Goal: Transaction & Acquisition: Obtain resource

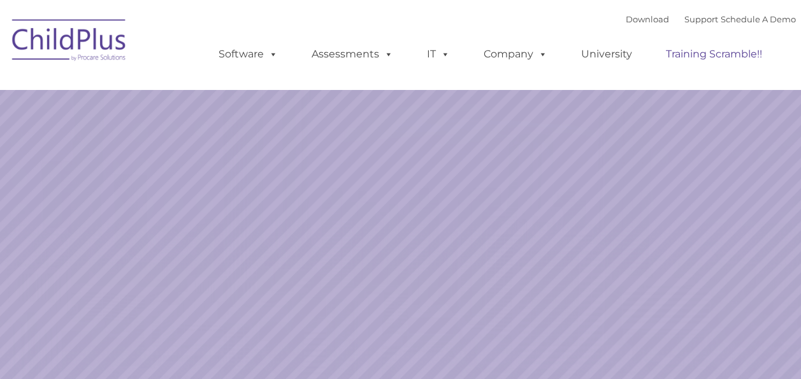
select select "MEDIUM"
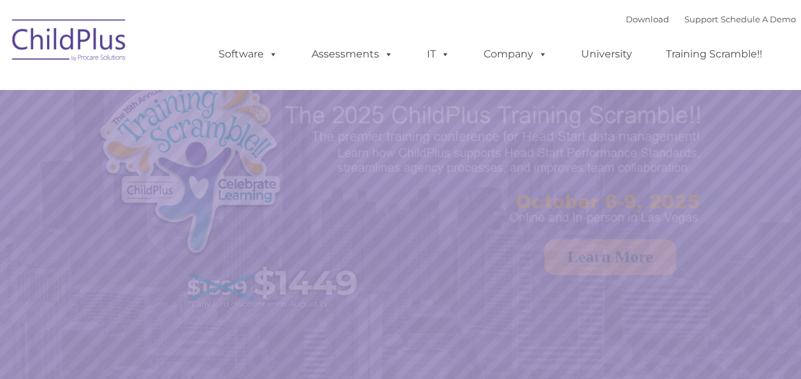
select select "MEDIUM"
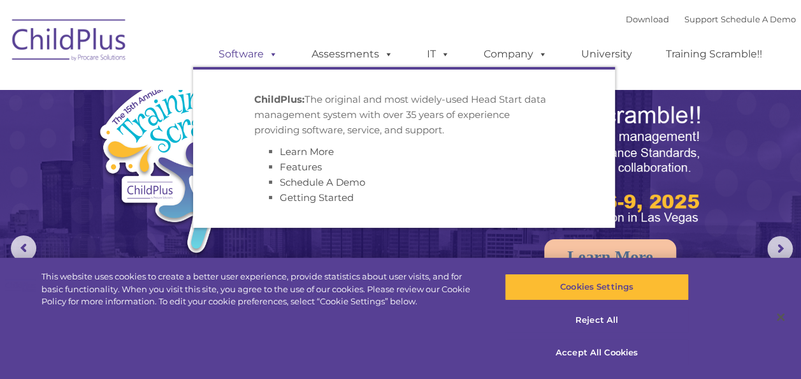
click at [242, 55] on link "Software" at bounding box center [248, 53] width 85 height 25
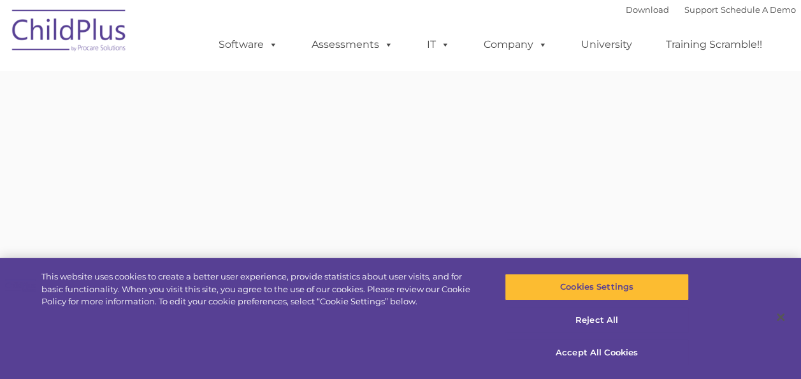
type input ""
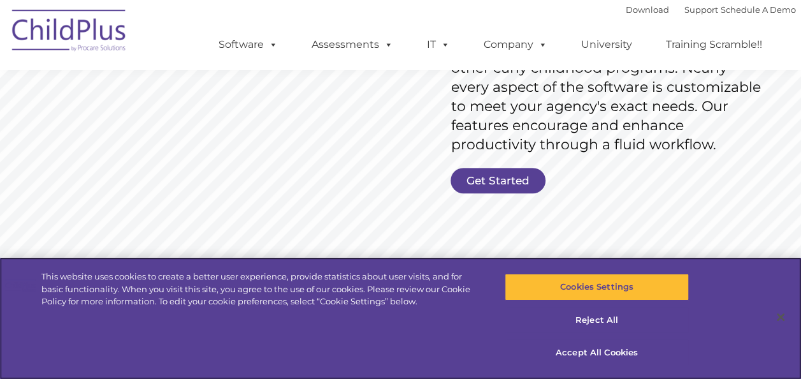
scroll to position [303, 0]
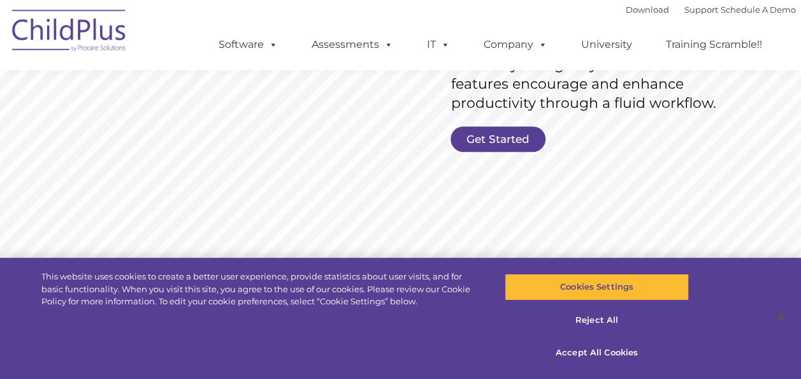
drag, startPoint x: 320, startPoint y: 154, endPoint x: 620, endPoint y: 168, distance: 300.6
click at [620, 168] on rs-slide "Request Pricing ChildPlus is an all-in-one software solution for Head Start, EH…" at bounding box center [400, 29] width 801 height 574
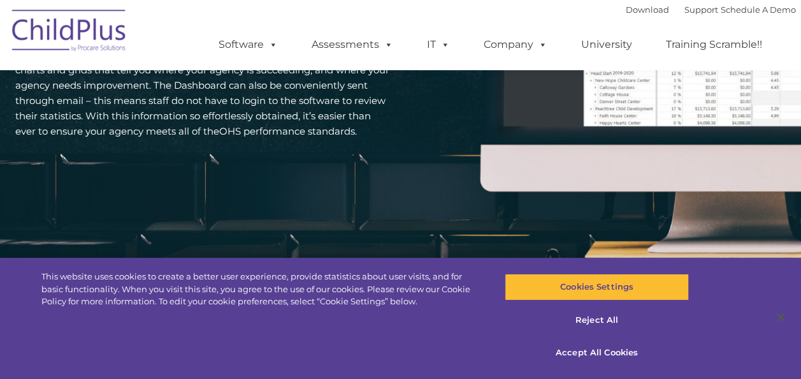
scroll to position [2408, 0]
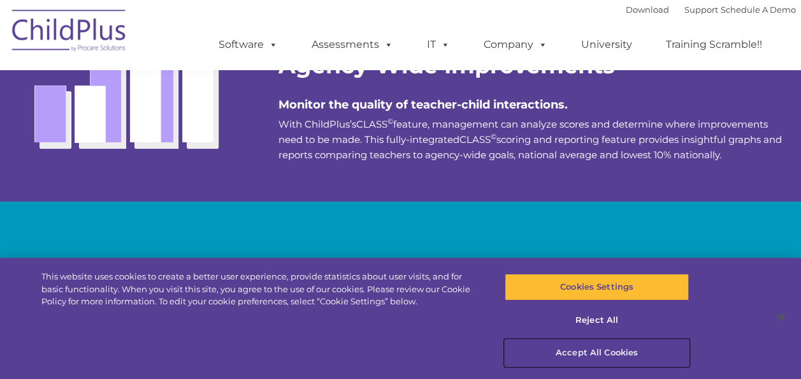
click at [592, 351] on button "Accept All Cookies" at bounding box center [597, 352] width 184 height 27
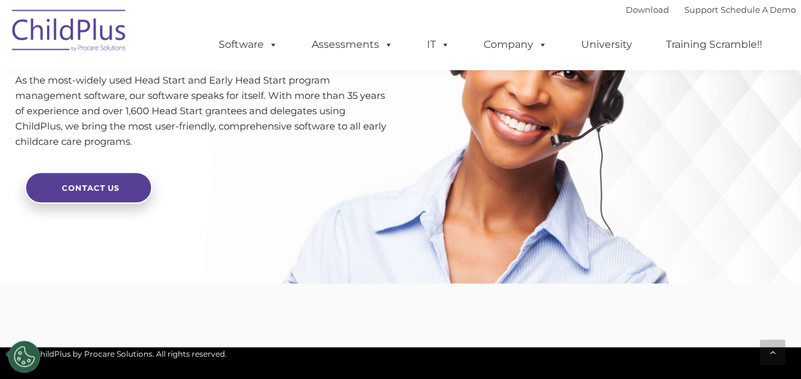
scroll to position [2952, 0]
